Goal: Find specific page/section: Find specific page/section

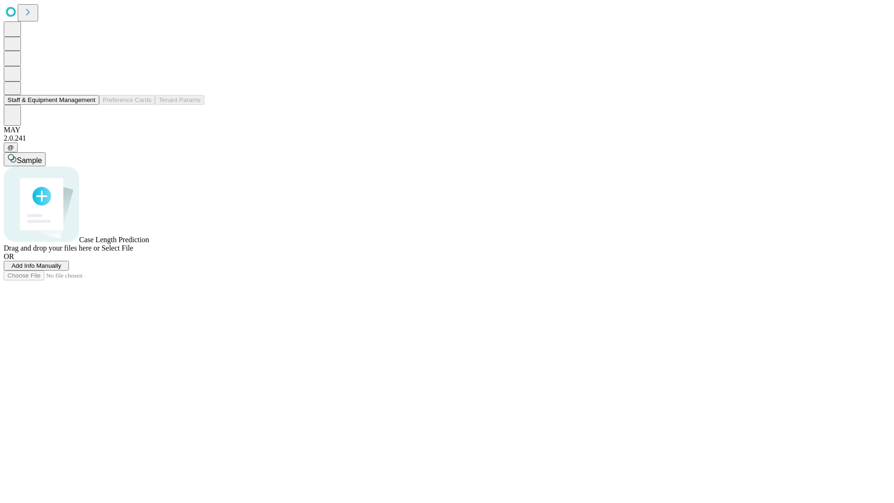
click at [89, 105] on button "Staff & Equipment Management" at bounding box center [51, 100] width 95 height 10
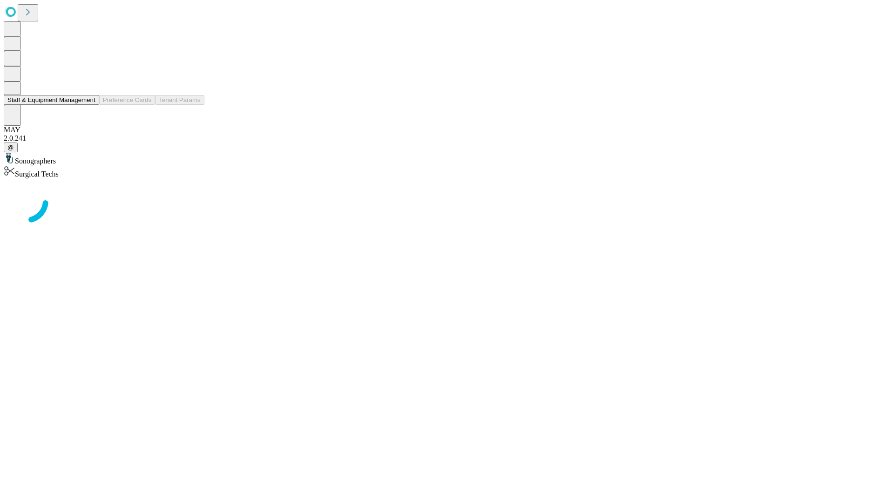
click at [89, 105] on button "Staff & Equipment Management" at bounding box center [51, 100] width 95 height 10
